Goal: Task Accomplishment & Management: Complete application form

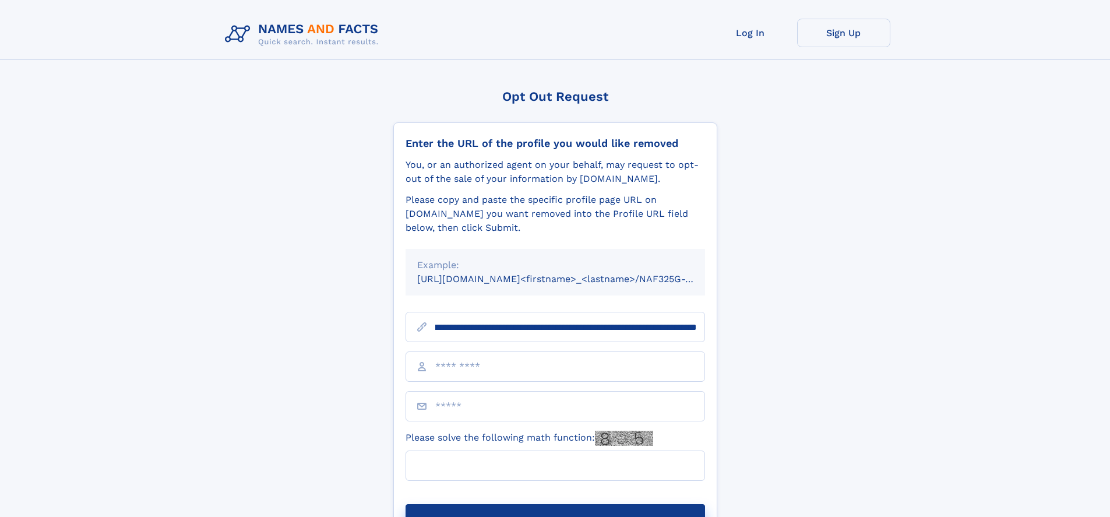
scroll to position [0, 154]
type input "**********"
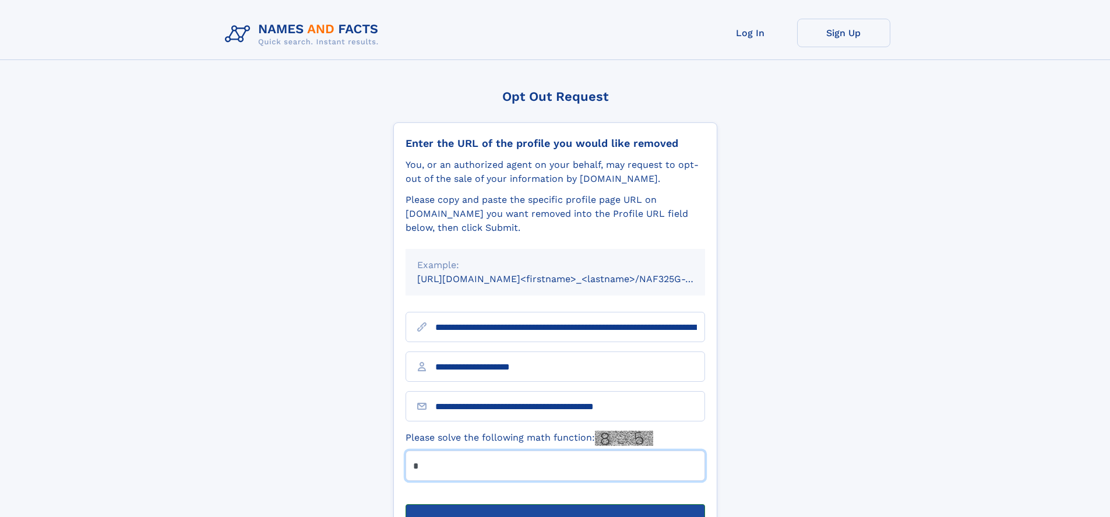
type input "*"
click at [555, 504] on button "Submit Opt Out Request" at bounding box center [556, 522] width 300 height 37
